Goal: Transaction & Acquisition: Purchase product/service

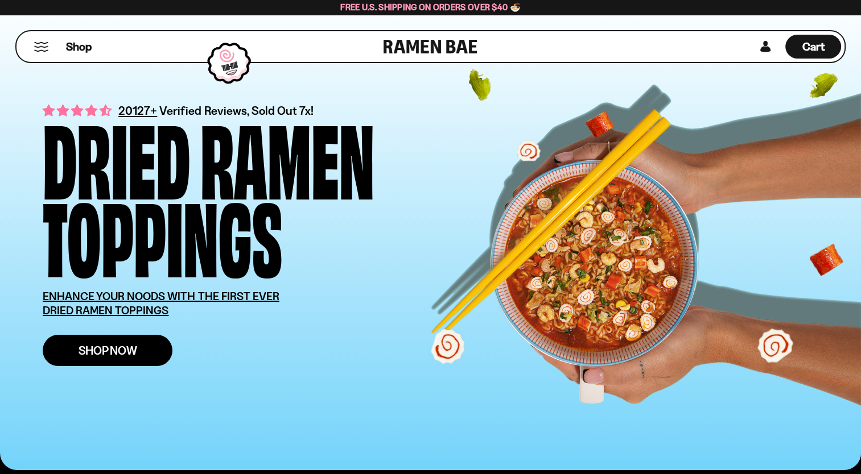
click at [110, 345] on span "Shop Now" at bounding box center [108, 351] width 59 height 12
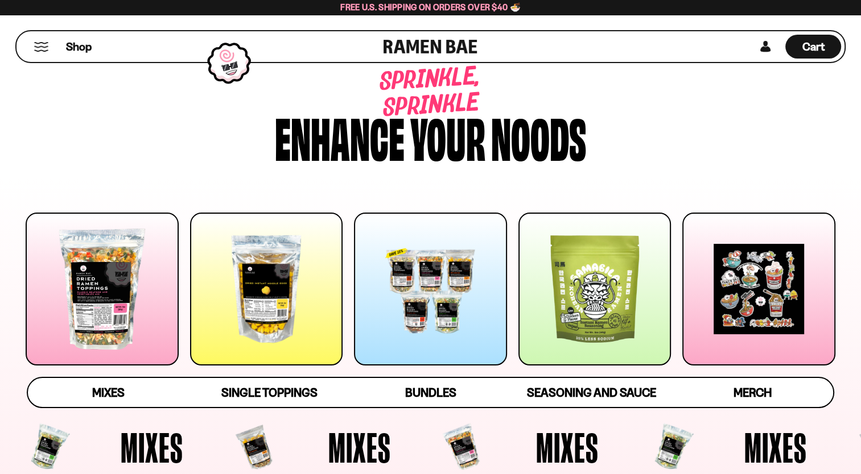
click at [119, 278] on div at bounding box center [102, 289] width 153 height 153
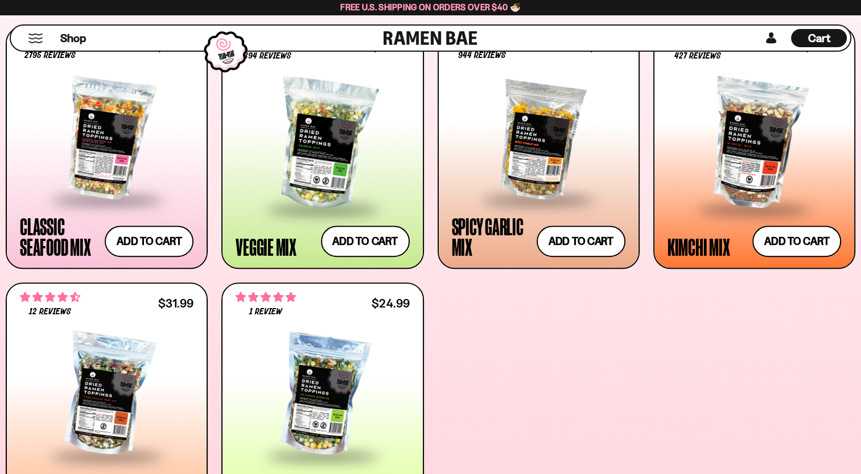
scroll to position [479, 0]
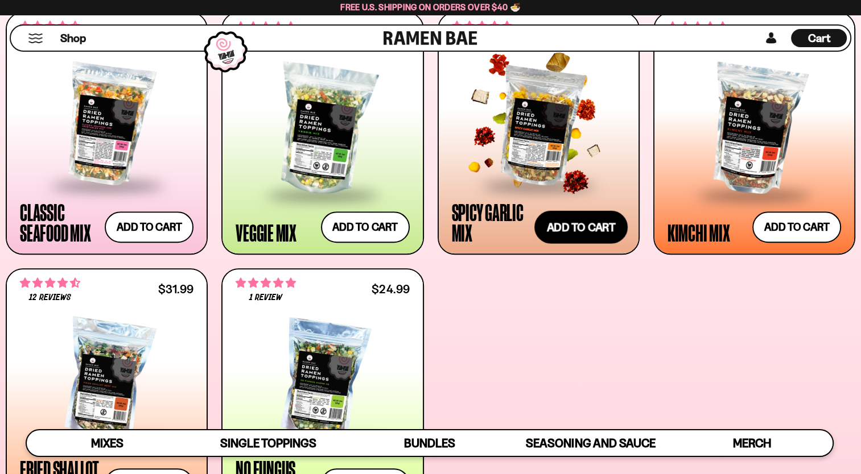
click at [604, 230] on button "Add to cart" at bounding box center [580, 227] width 93 height 33
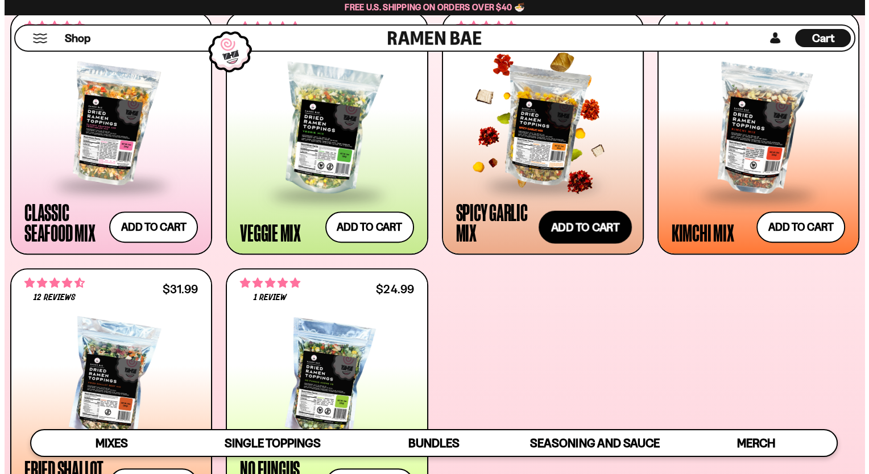
scroll to position [481, 0]
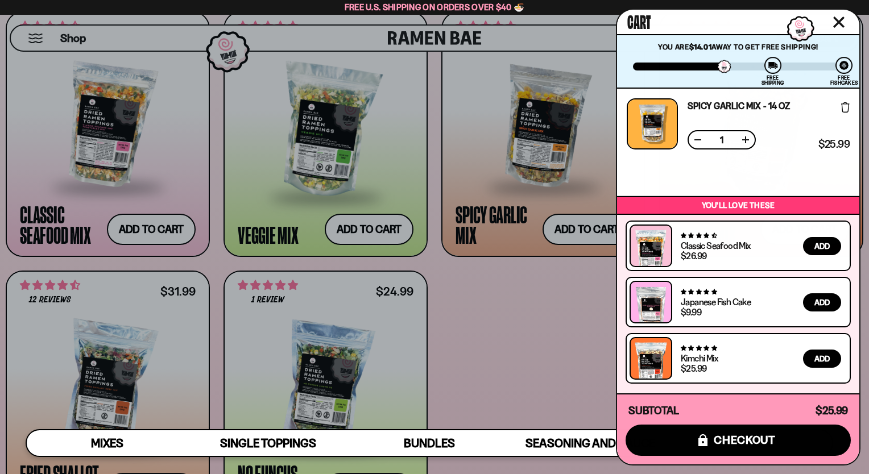
click at [846, 26] on button "Close cart" at bounding box center [839, 22] width 17 height 17
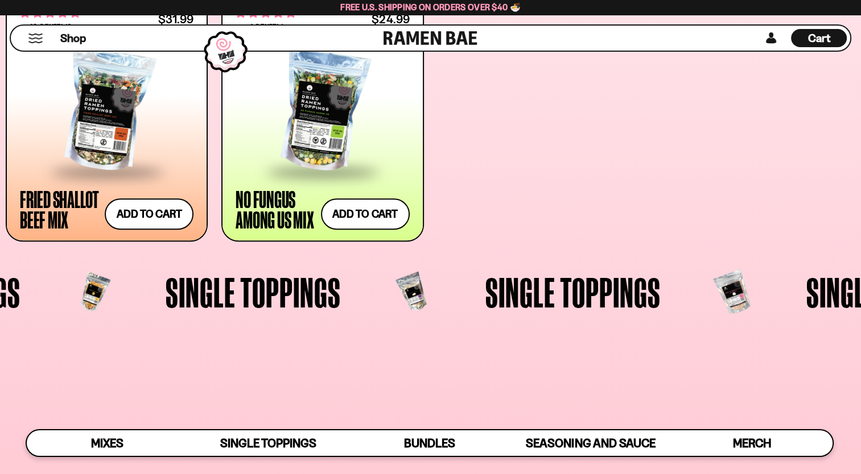
scroll to position [764, 0]
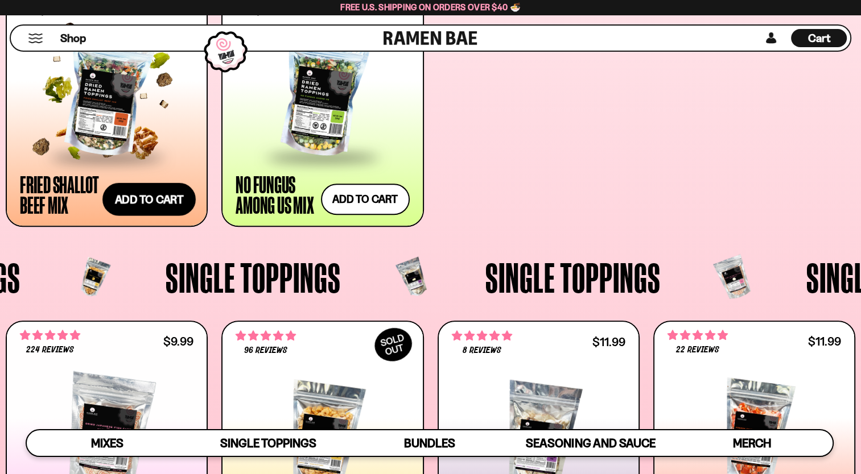
click at [131, 208] on button "Add to cart" at bounding box center [148, 199] width 93 height 33
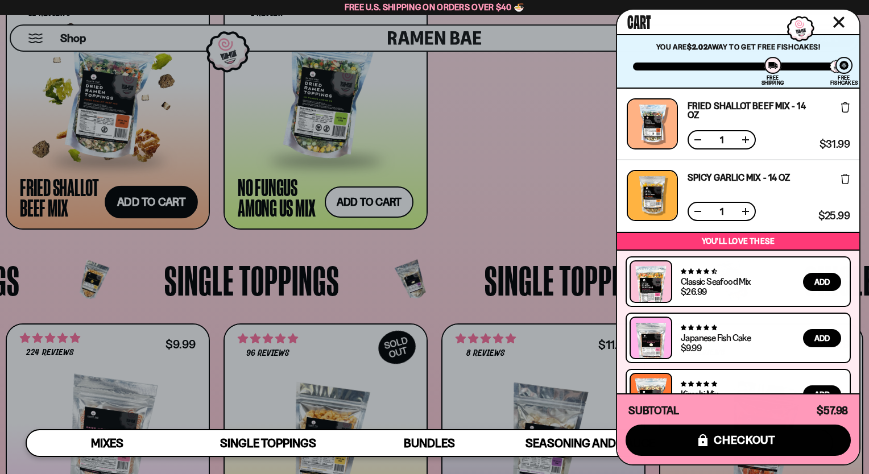
scroll to position [32, 0]
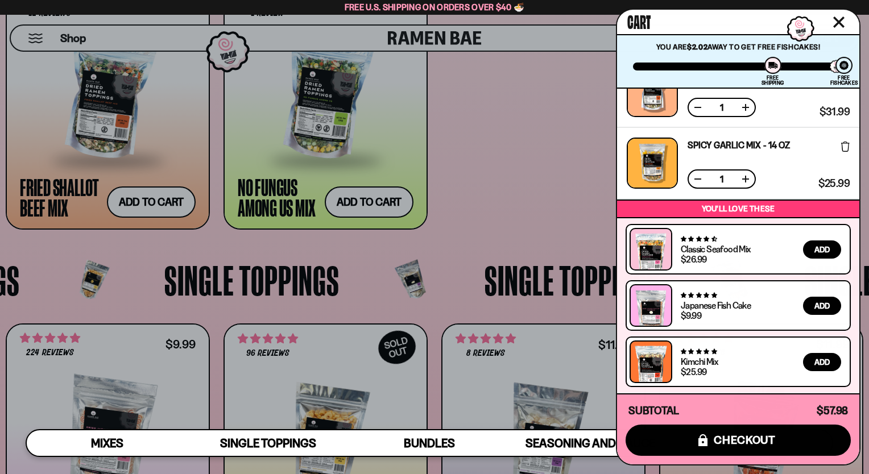
click at [841, 22] on icon "Close cart" at bounding box center [838, 21] width 11 height 11
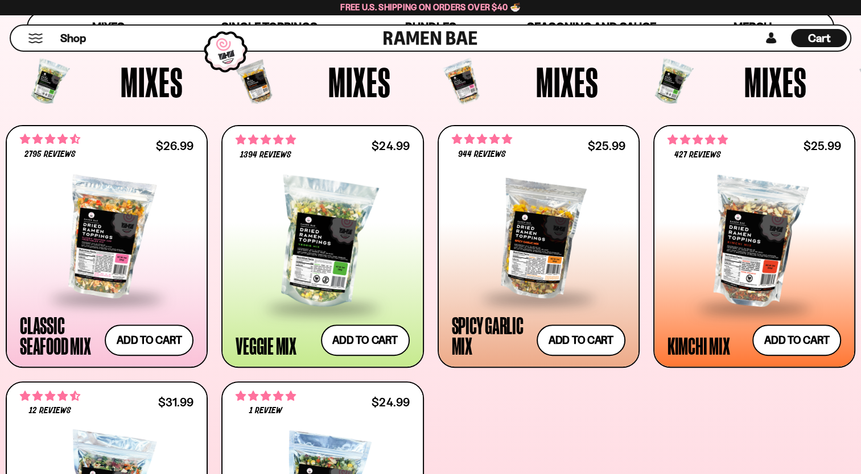
scroll to position [195, 0]
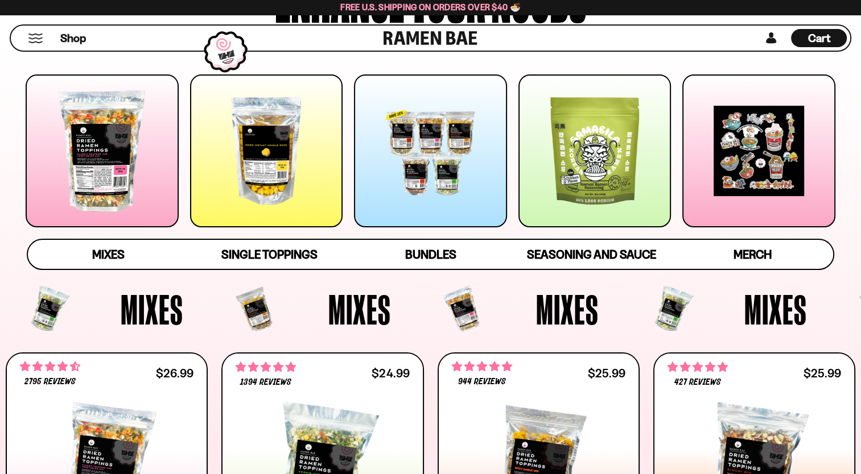
click at [584, 104] on div at bounding box center [594, 151] width 153 height 153
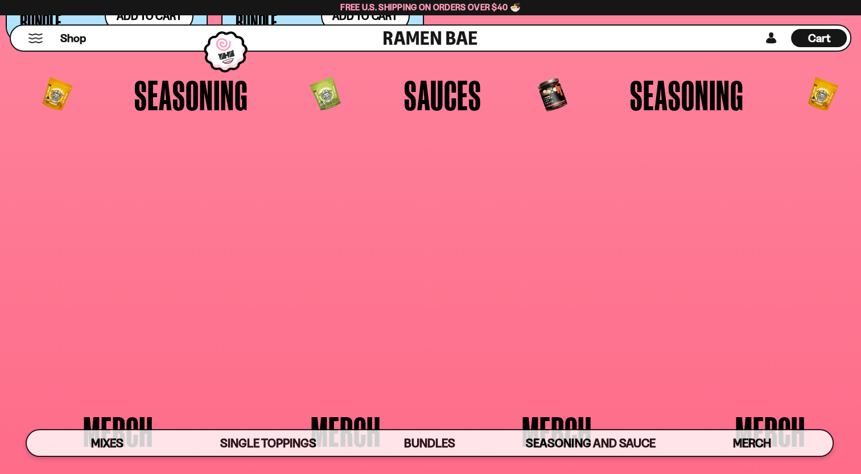
scroll to position [2774, 0]
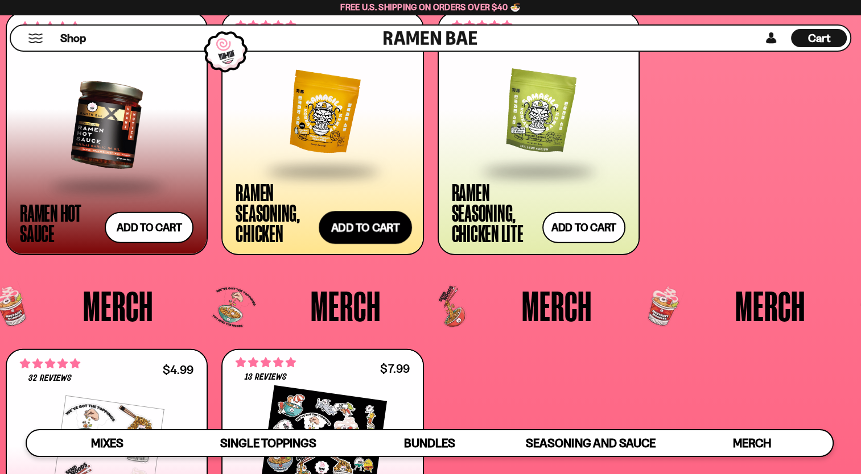
click at [362, 238] on button "Add to cart" at bounding box center [365, 227] width 93 height 33
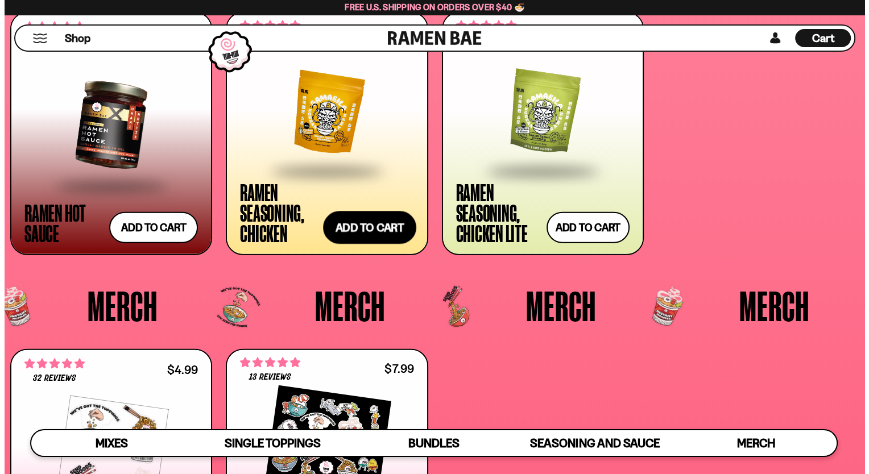
scroll to position [2798, 0]
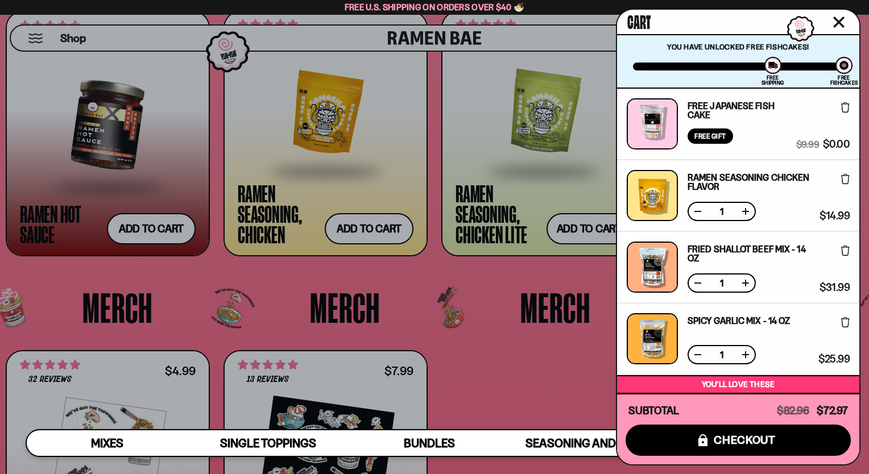
click at [840, 23] on icon "Close cart" at bounding box center [839, 22] width 10 height 10
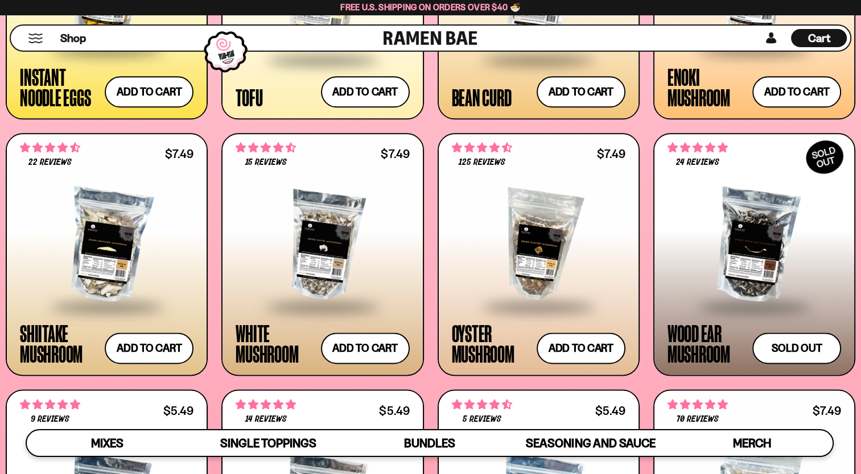
scroll to position [1523, 0]
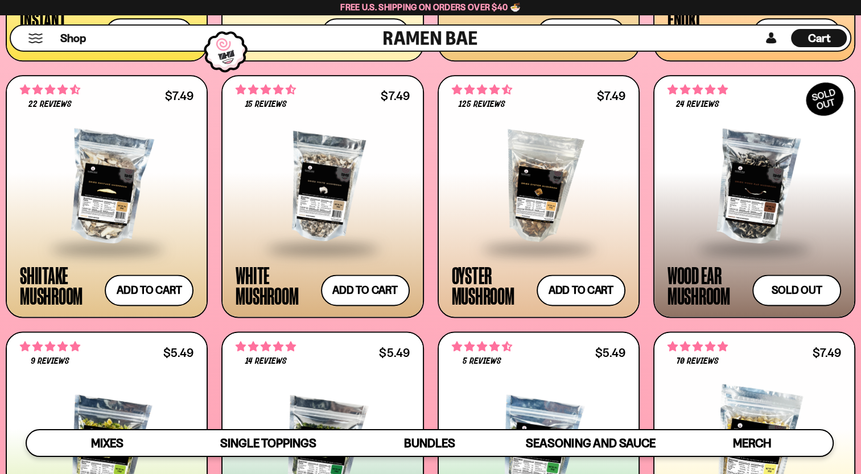
click at [821, 35] on span "Cart" at bounding box center [819, 38] width 22 height 14
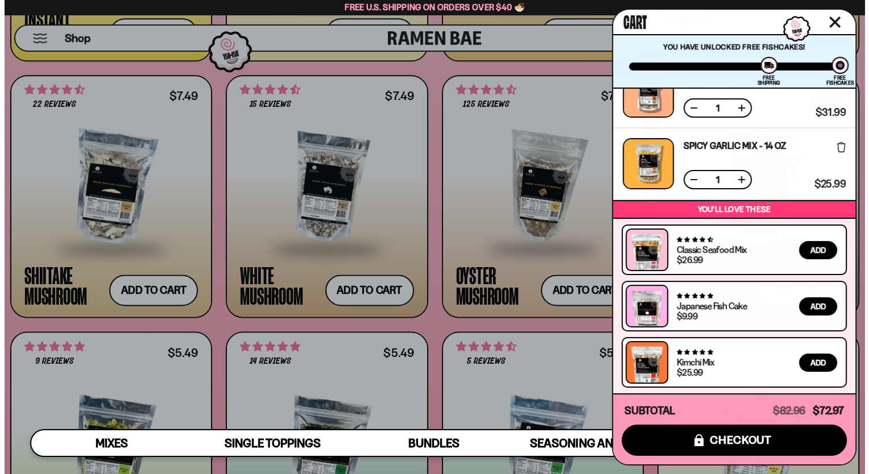
scroll to position [1533, 0]
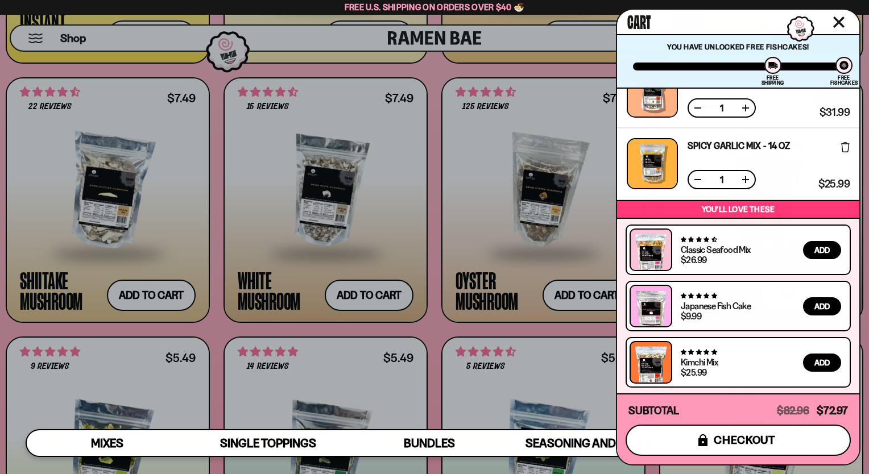
click at [751, 439] on span "checkout" at bounding box center [745, 440] width 62 height 13
